Goal: Transaction & Acquisition: Register for event/course

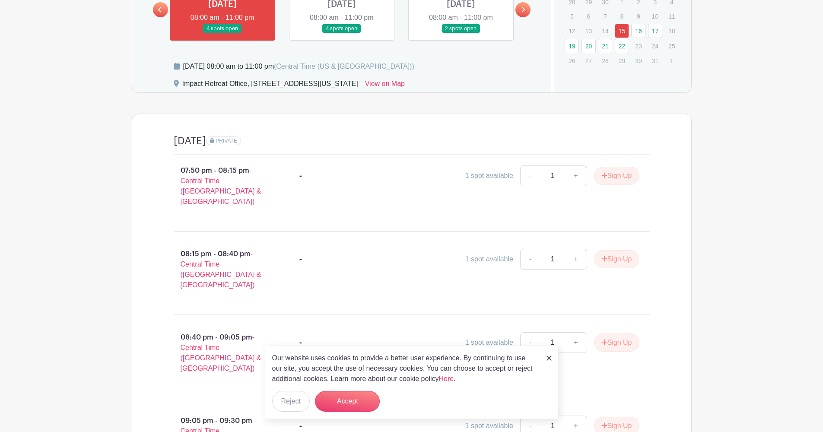
scroll to position [300, 0]
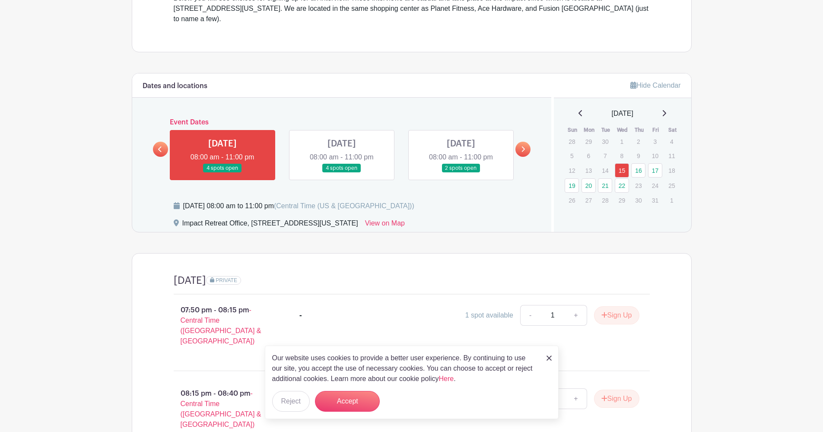
click at [461, 173] on link at bounding box center [461, 173] width 0 height 0
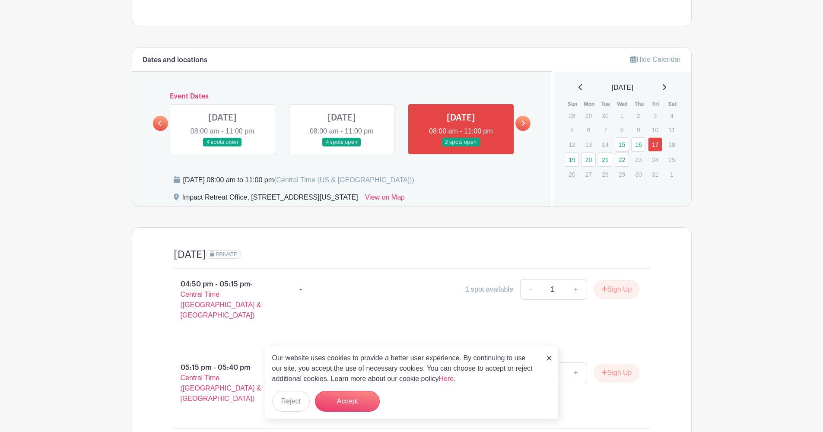
scroll to position [375, 0]
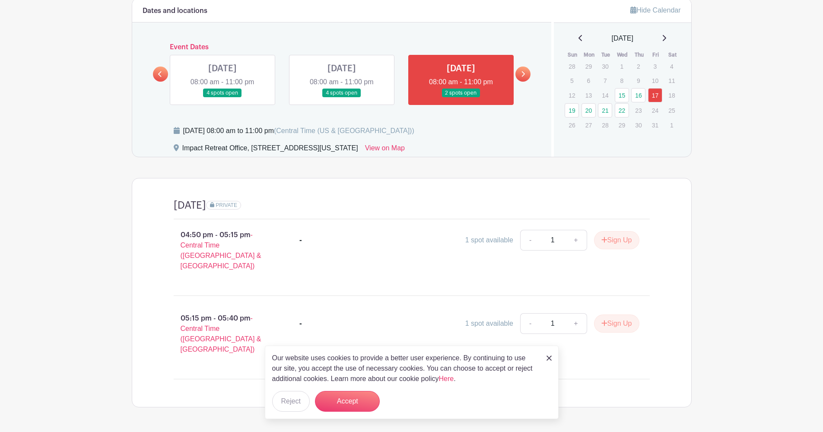
click at [523, 67] on link at bounding box center [522, 74] width 15 height 15
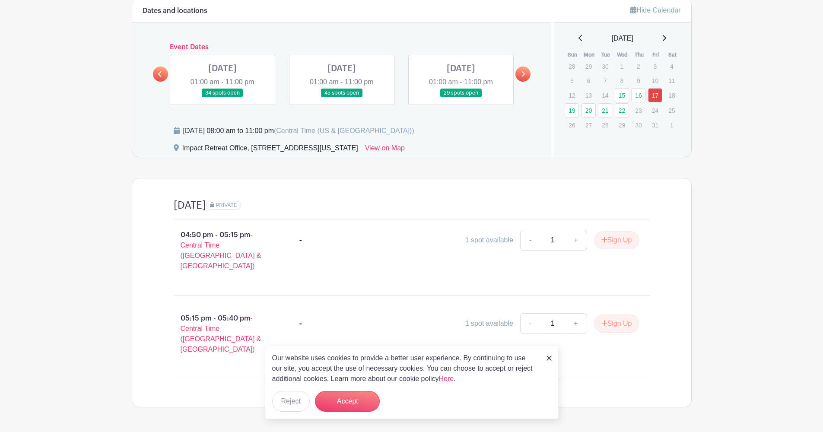
click at [521, 67] on link at bounding box center [522, 74] width 15 height 15
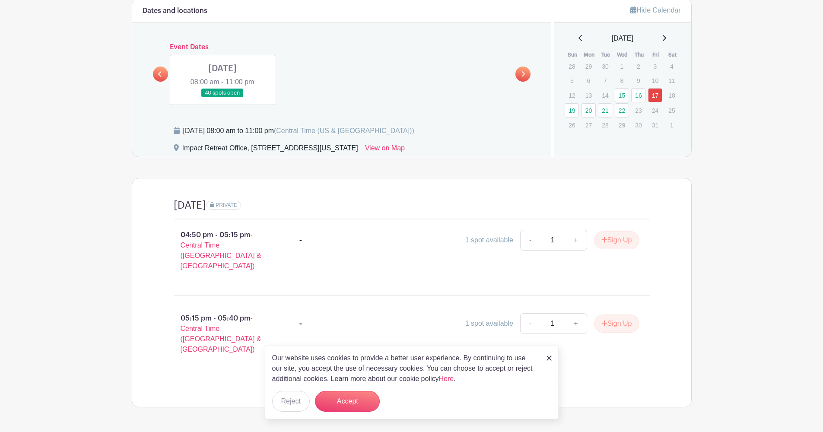
click at [165, 67] on link at bounding box center [160, 74] width 15 height 15
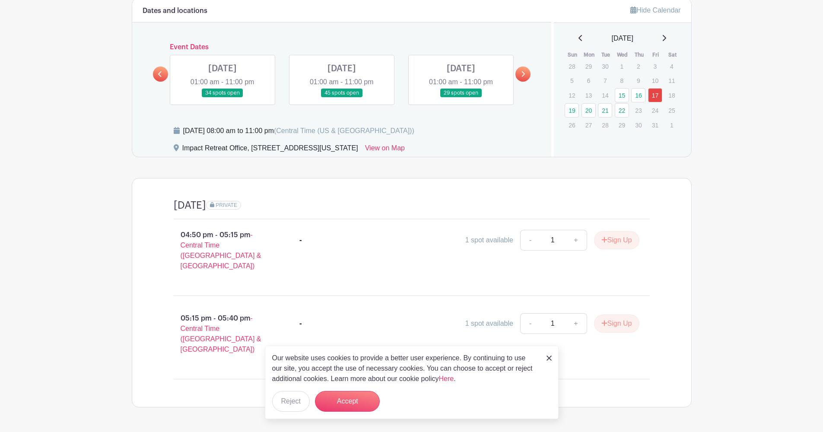
click at [342, 98] on link at bounding box center [342, 98] width 0 height 0
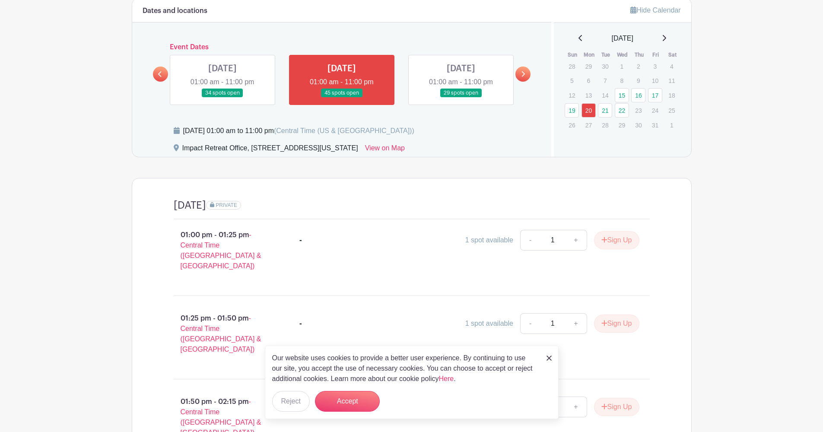
click at [155, 67] on link at bounding box center [160, 74] width 15 height 15
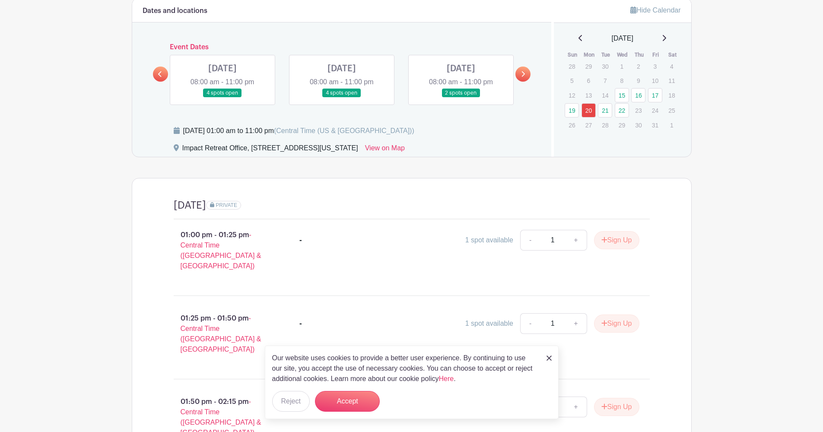
click at [155, 67] on link at bounding box center [160, 74] width 15 height 15
click at [635, 88] on link "16" at bounding box center [638, 95] width 14 height 14
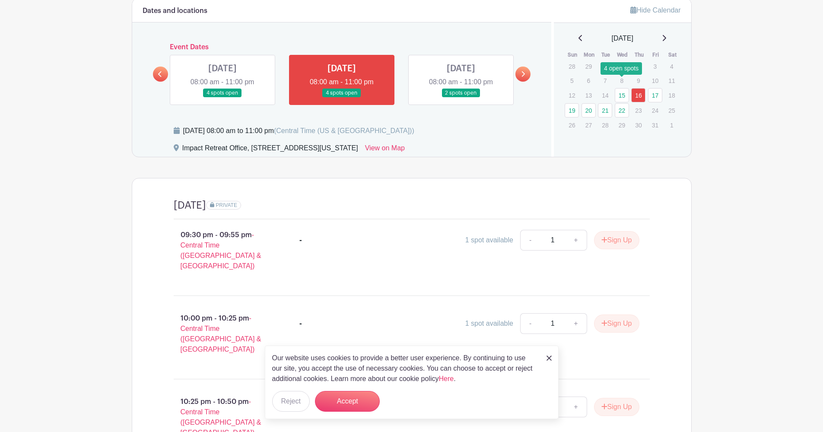
drag, startPoint x: 628, startPoint y: 82, endPoint x: 623, endPoint y: 82, distance: 4.8
click at [623, 88] on link "15" at bounding box center [622, 95] width 14 height 14
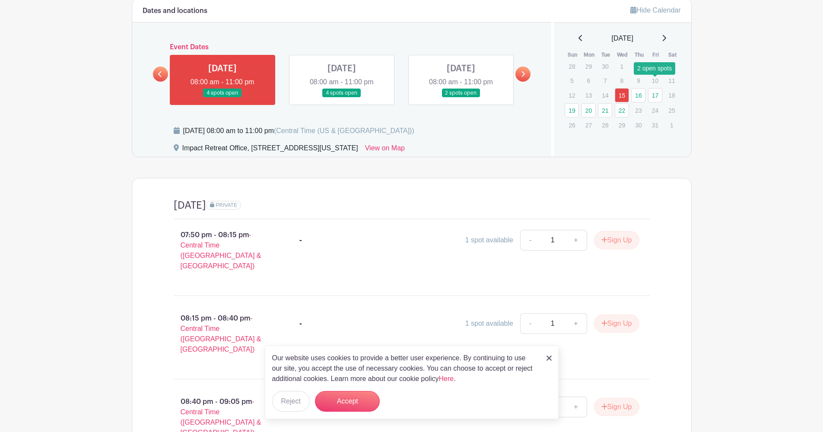
click at [652, 88] on link "17" at bounding box center [655, 95] width 14 height 14
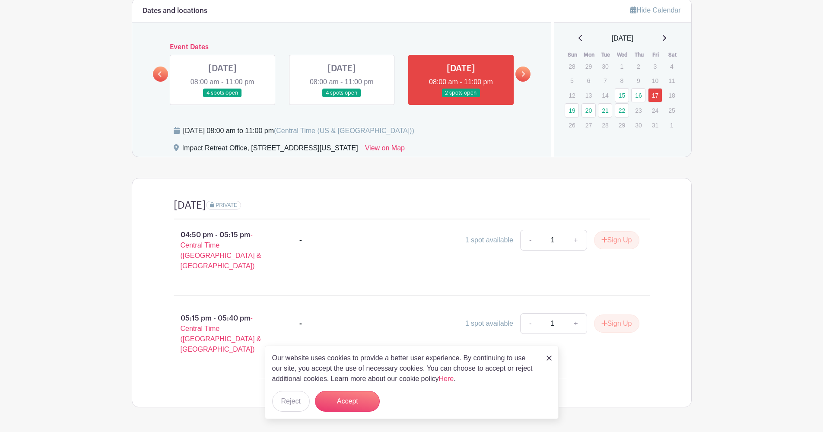
click at [350, 400] on button "Accept" at bounding box center [347, 401] width 65 height 21
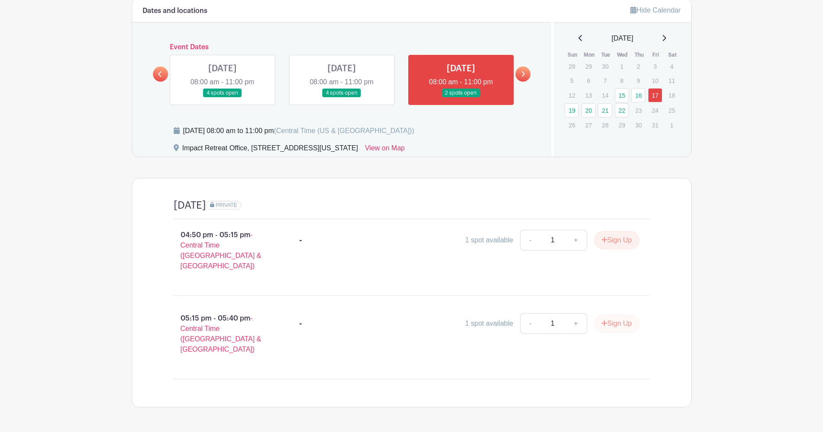
click at [608, 314] on button "Sign Up" at bounding box center [616, 323] width 45 height 18
drag, startPoint x: 623, startPoint y: 414, endPoint x: 624, endPoint y: 409, distance: 4.9
click at [624, 409] on link "Review & Confirm Signups" at bounding box center [641, 409] width 100 height 21
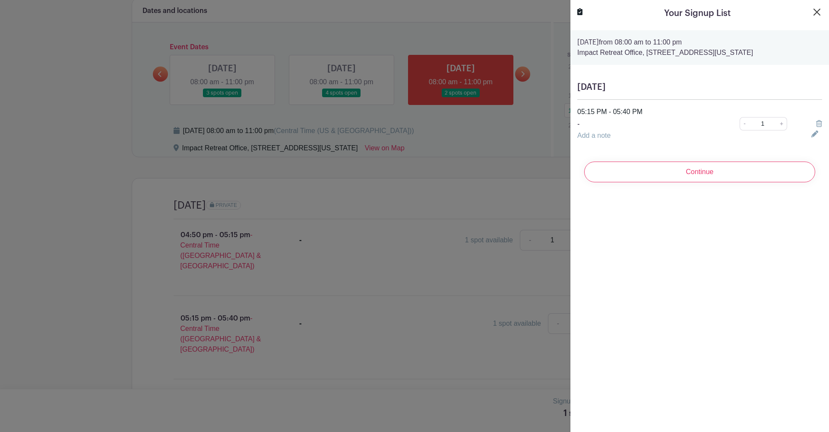
click at [812, 13] on button "Close" at bounding box center [817, 12] width 10 height 10
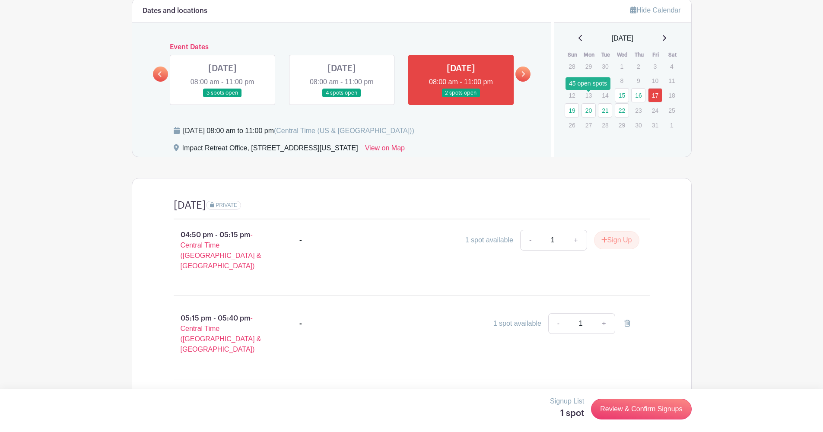
click at [590, 103] on link "20" at bounding box center [588, 110] width 14 height 14
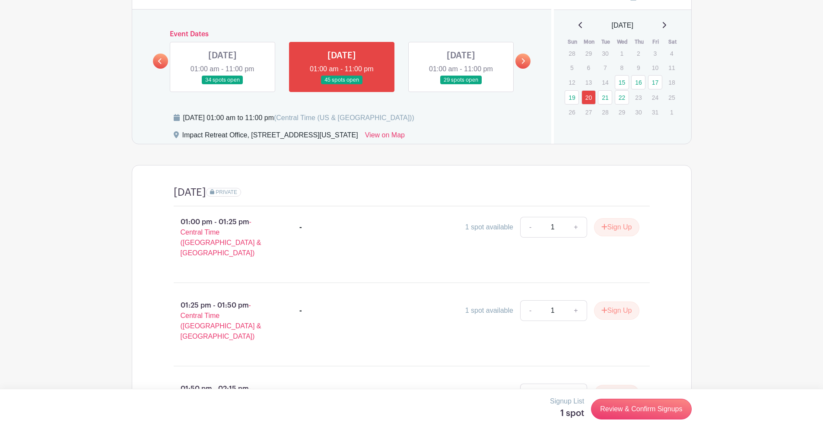
scroll to position [268, 0]
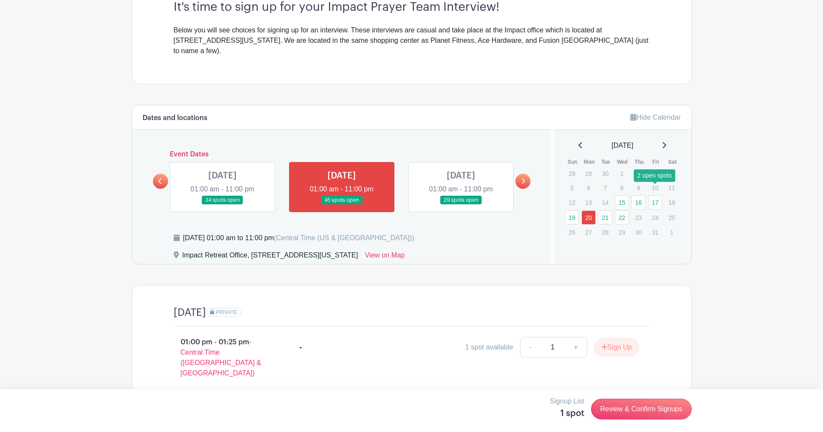
click at [650, 195] on link "17" at bounding box center [655, 202] width 14 height 14
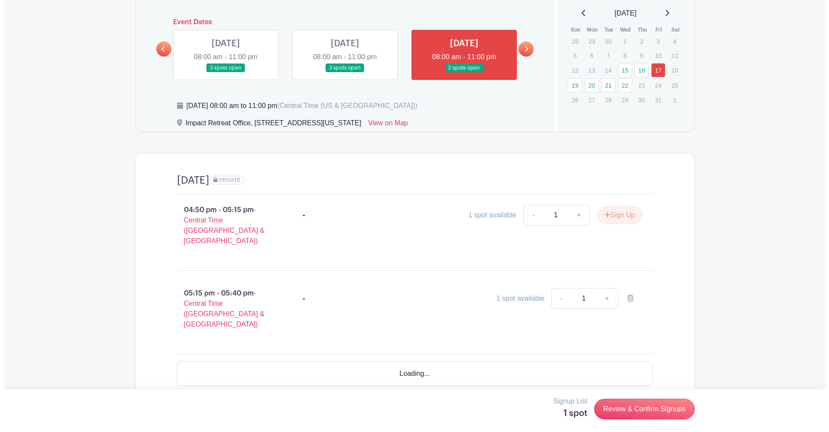
scroll to position [375, 0]
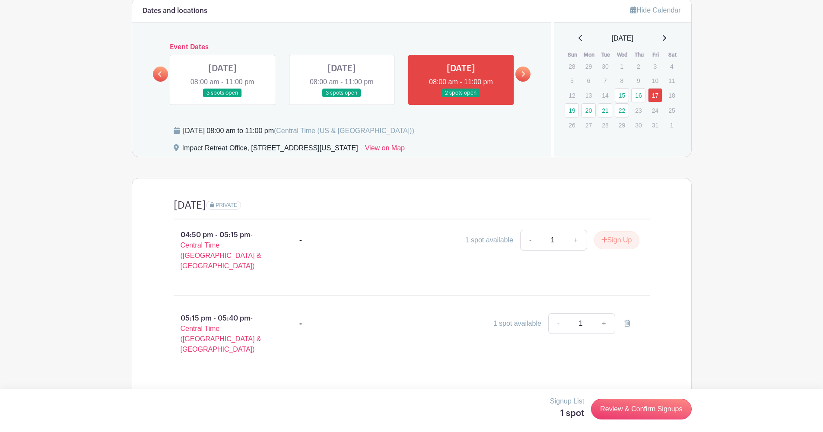
drag, startPoint x: 630, startPoint y: 300, endPoint x: 500, endPoint y: 209, distance: 158.5
click at [629, 313] on link at bounding box center [627, 323] width 24 height 21
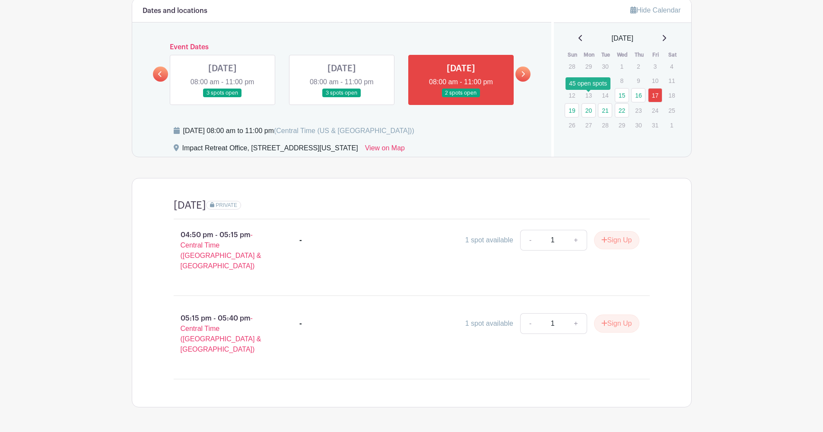
click at [589, 105] on link "20" at bounding box center [588, 110] width 14 height 14
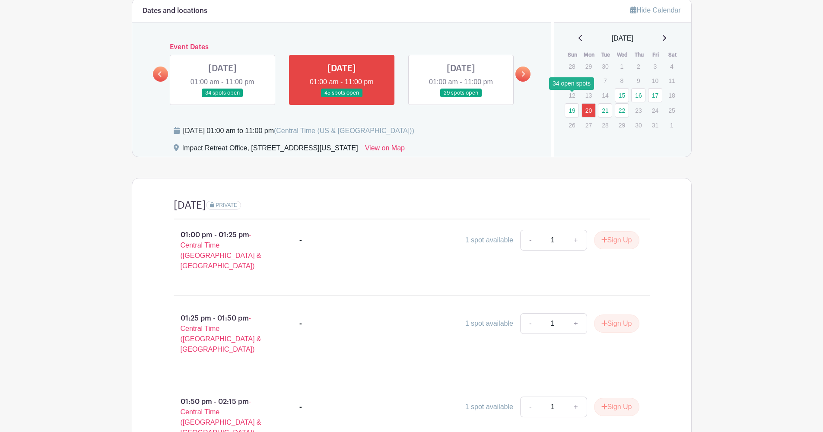
click at [574, 103] on link "19" at bounding box center [572, 110] width 14 height 14
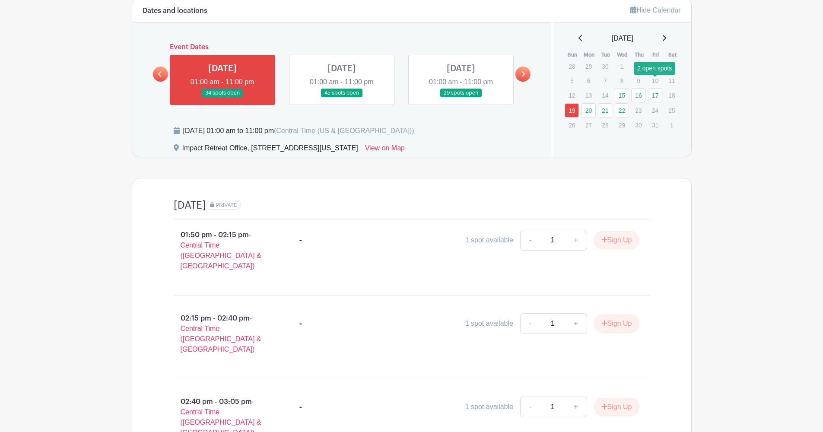
click at [658, 88] on link "17" at bounding box center [655, 95] width 14 height 14
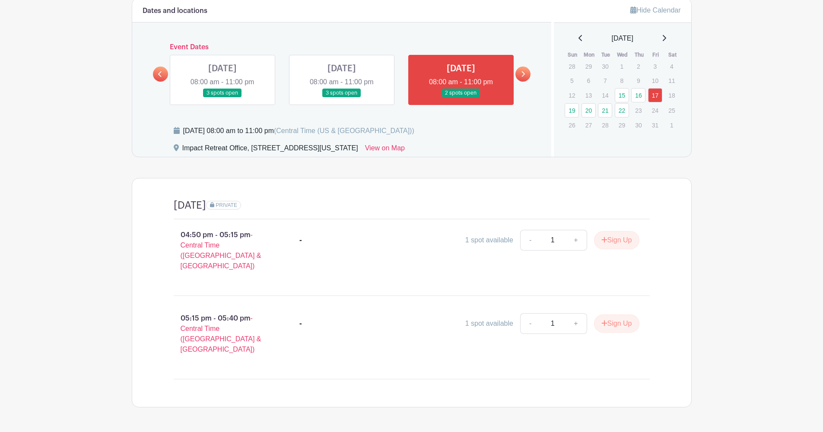
click at [611, 314] on button "Sign Up" at bounding box center [616, 323] width 45 height 18
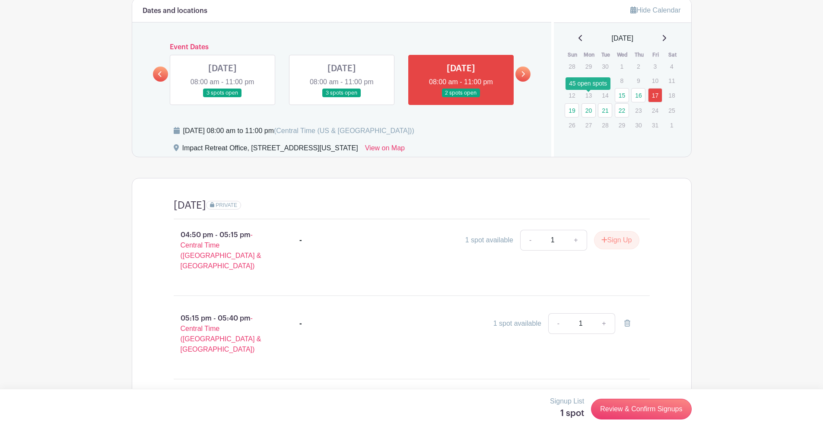
click at [590, 103] on link "20" at bounding box center [588, 110] width 14 height 14
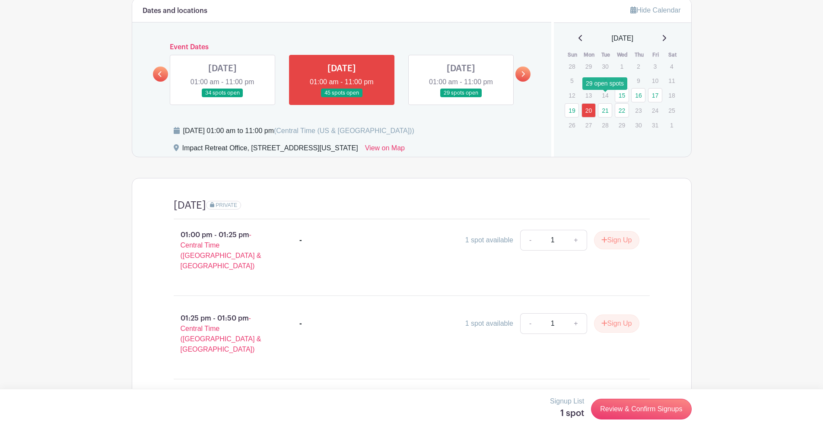
click at [605, 103] on link "21" at bounding box center [605, 110] width 14 height 14
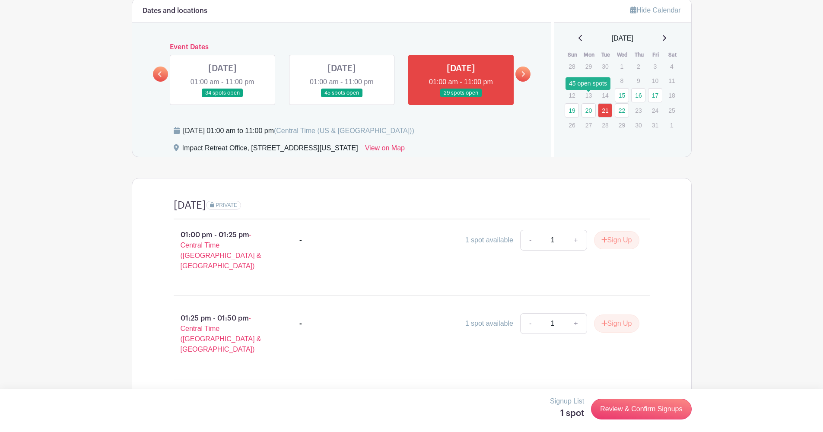
click at [584, 103] on link "20" at bounding box center [588, 110] width 14 height 14
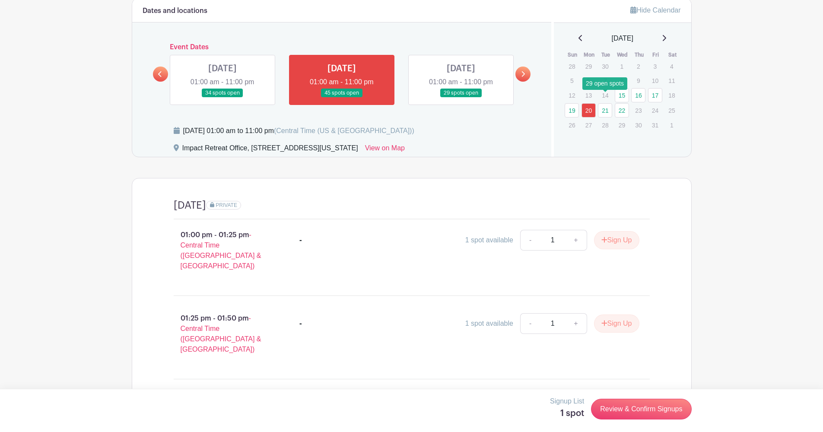
click at [601, 103] on link "21" at bounding box center [605, 110] width 14 height 14
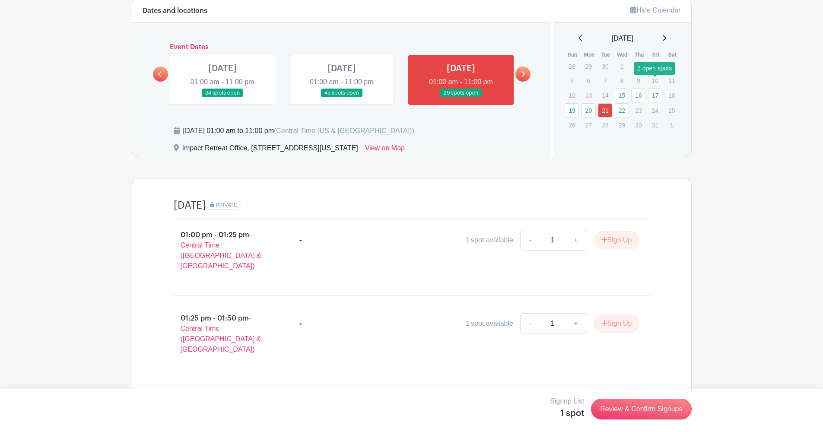
click at [655, 89] on link "17" at bounding box center [655, 95] width 14 height 14
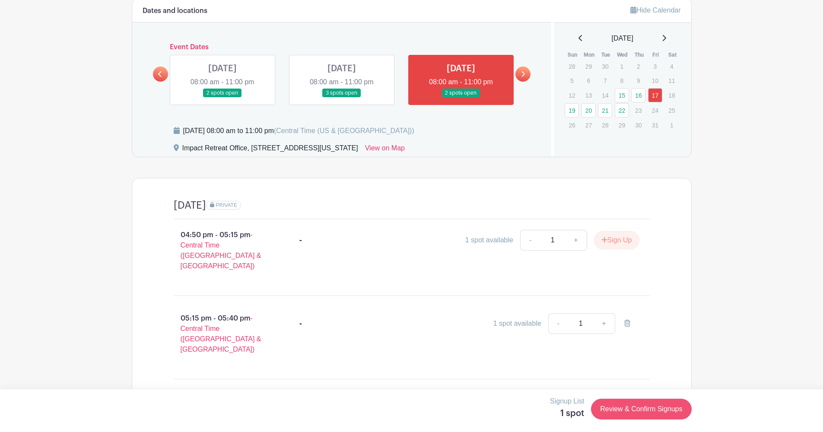
click at [635, 400] on link "Review & Confirm Signups" at bounding box center [641, 409] width 100 height 21
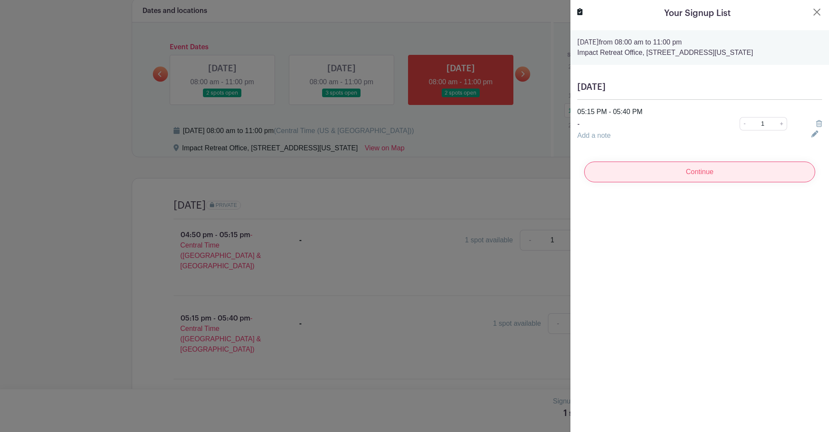
click at [649, 170] on input "Continue" at bounding box center [699, 172] width 231 height 21
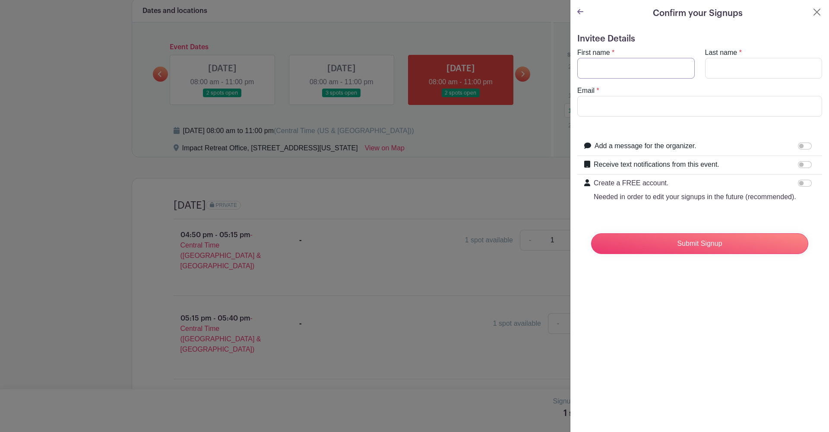
drag, startPoint x: 642, startPoint y: 63, endPoint x: 636, endPoint y: 55, distance: 10.5
type input "Parker"
type input "Temple"
type input "parkerte54@gmail.com"
click at [799, 147] on input "Add a message for the organizer." at bounding box center [805, 146] width 14 height 7
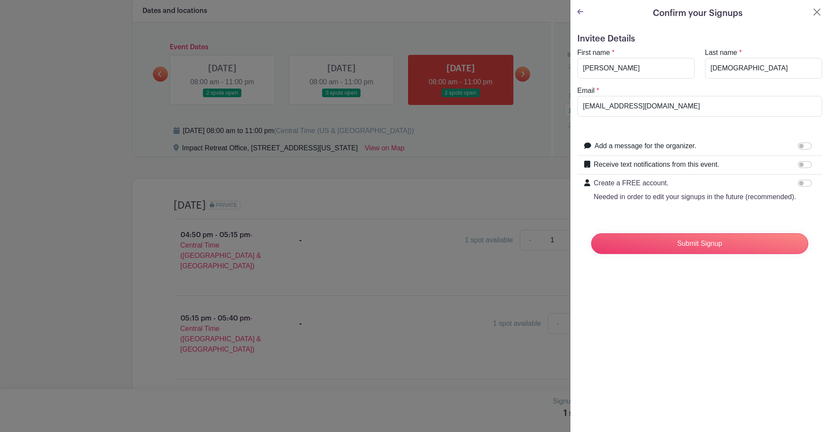
checkbox input "true"
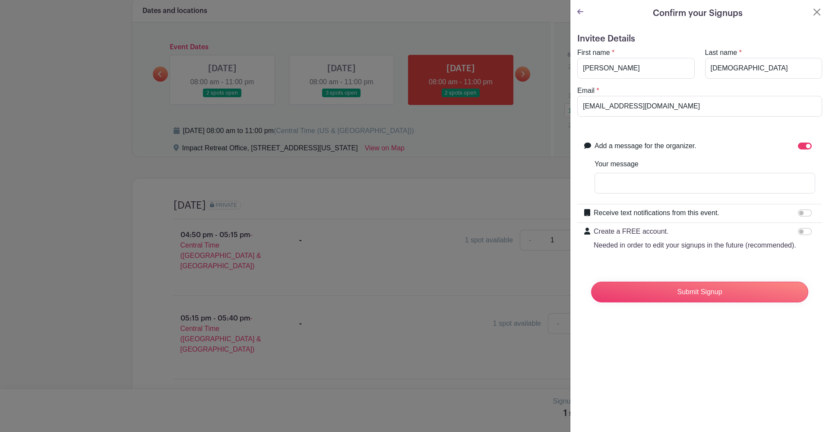
click at [803, 214] on input "Receive text notifications from this event." at bounding box center [805, 212] width 14 height 7
checkbox input "true"
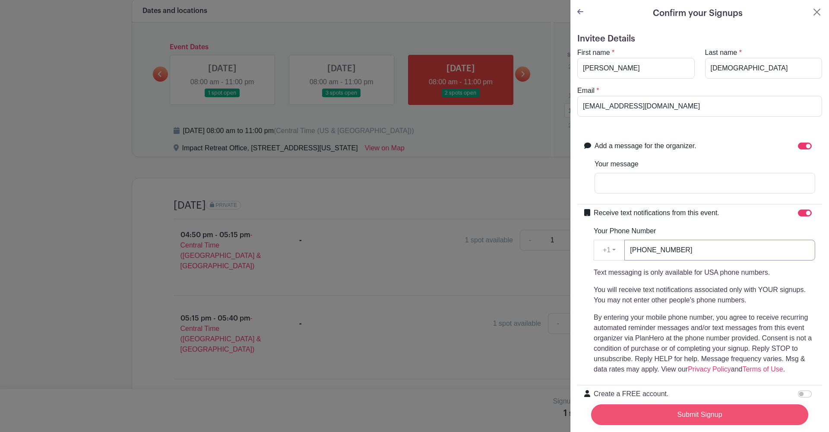
type input "682-260-1845"
click at [705, 404] on input "Submit Signup" at bounding box center [699, 414] width 217 height 21
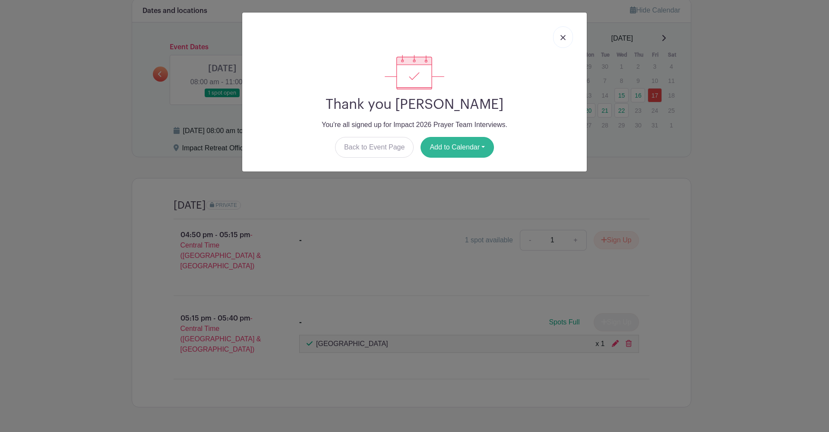
click at [473, 142] on button "Add to Calendar" at bounding box center [457, 147] width 73 height 21
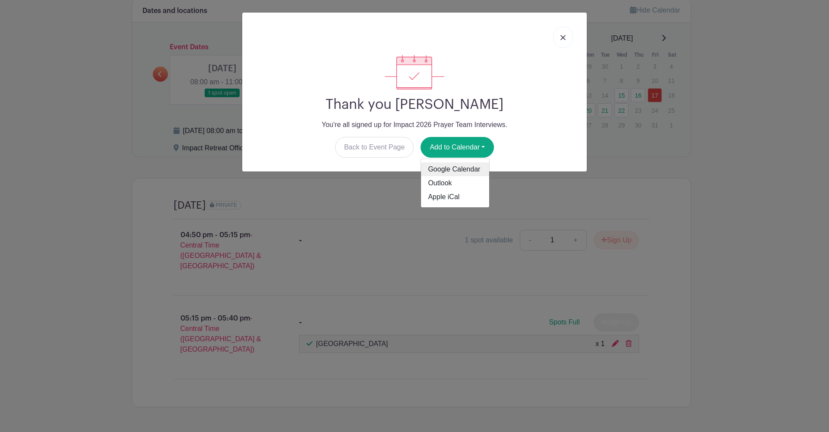
click at [461, 175] on link "Google Calendar" at bounding box center [455, 169] width 68 height 14
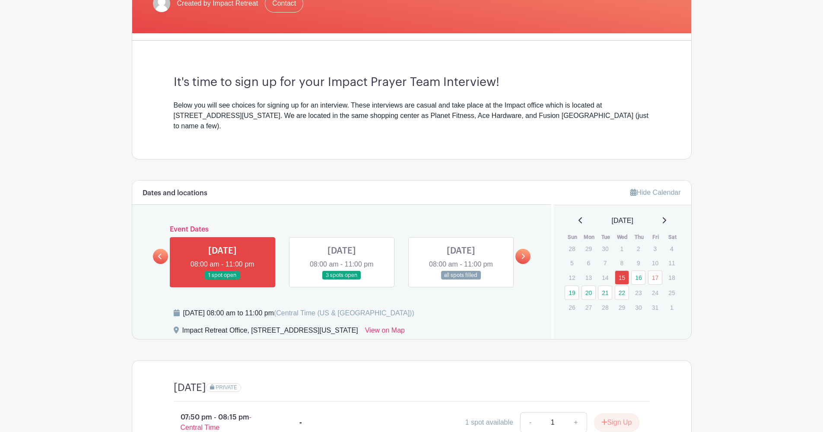
scroll to position [348, 0]
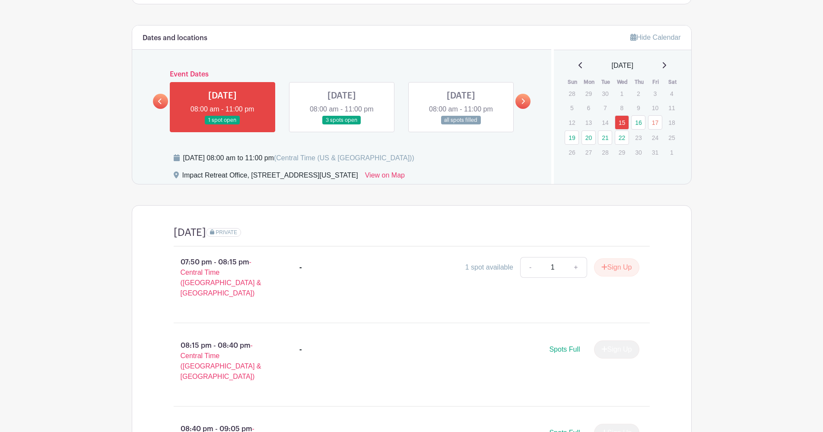
click at [461, 125] on link at bounding box center [461, 125] width 0 height 0
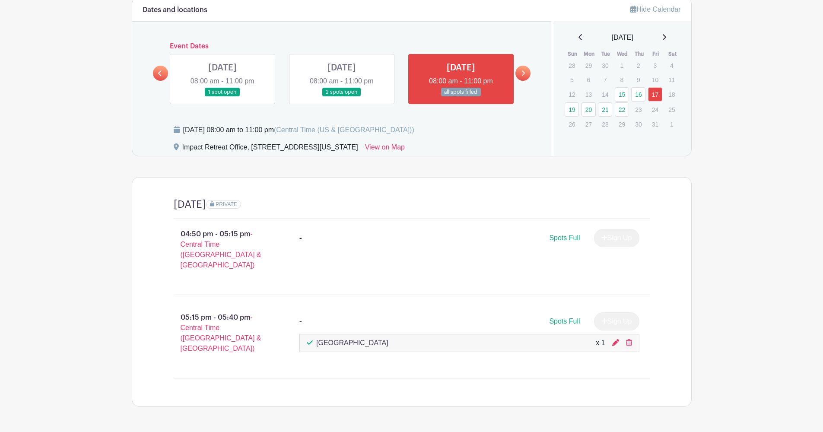
scroll to position [375, 0]
